Goal: Information Seeking & Learning: Check status

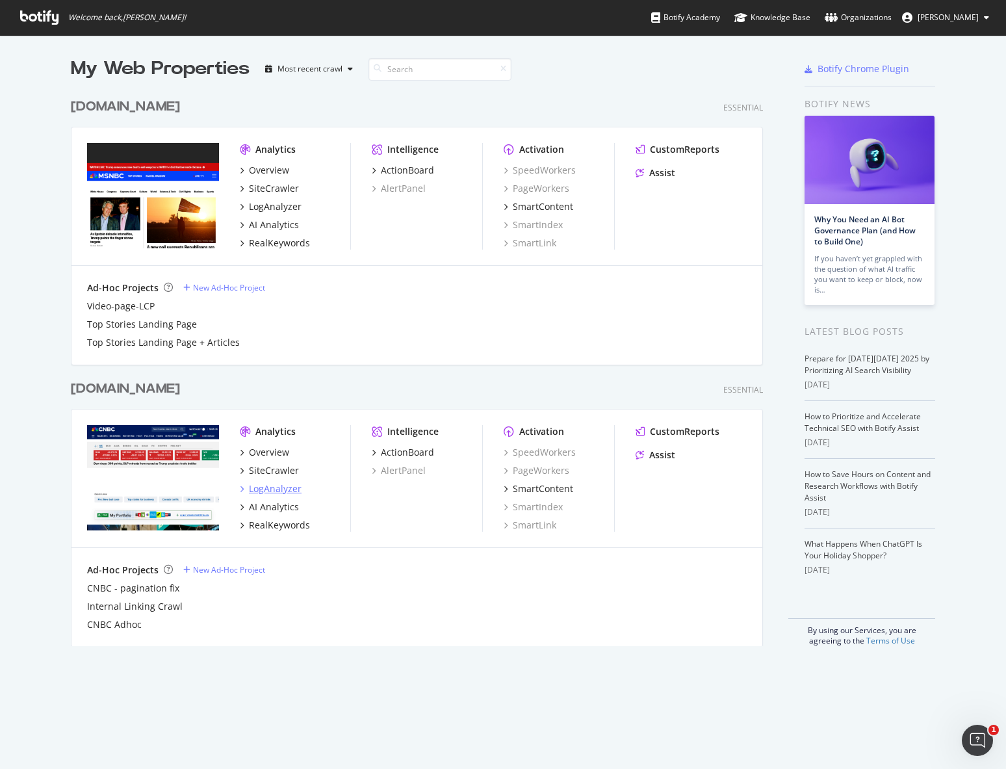
click at [249, 492] on div "LogAnalyzer" at bounding box center [275, 488] width 53 height 13
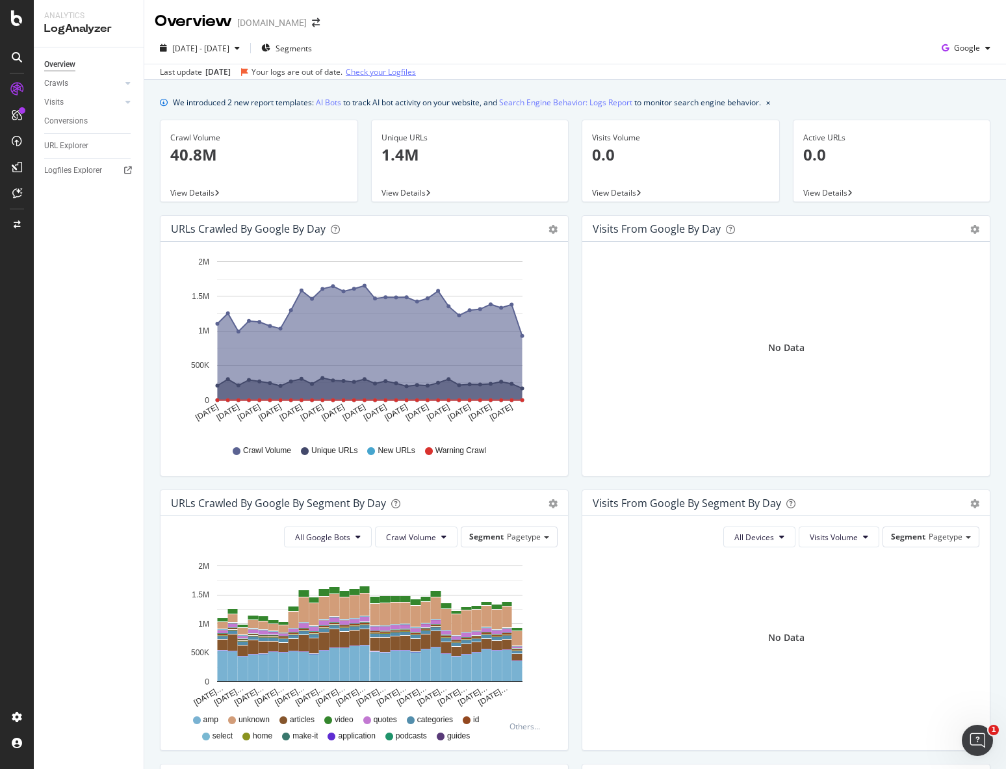
click at [401, 72] on link "Check your Logfiles" at bounding box center [381, 72] width 70 height 12
click at [403, 66] on link "Check your Logfiles" at bounding box center [381, 72] width 70 height 12
